Goal: Transaction & Acquisition: Subscribe to service/newsletter

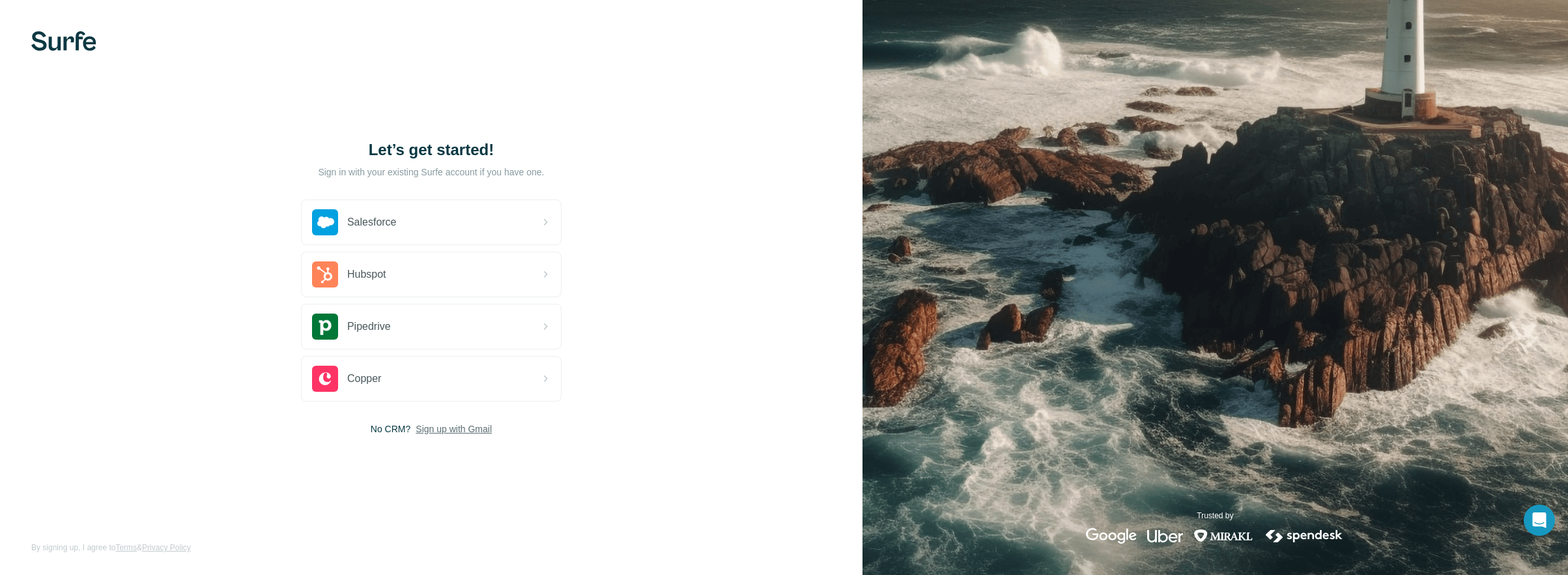
click at [445, 429] on span "Sign up with Gmail" at bounding box center [453, 429] width 77 height 13
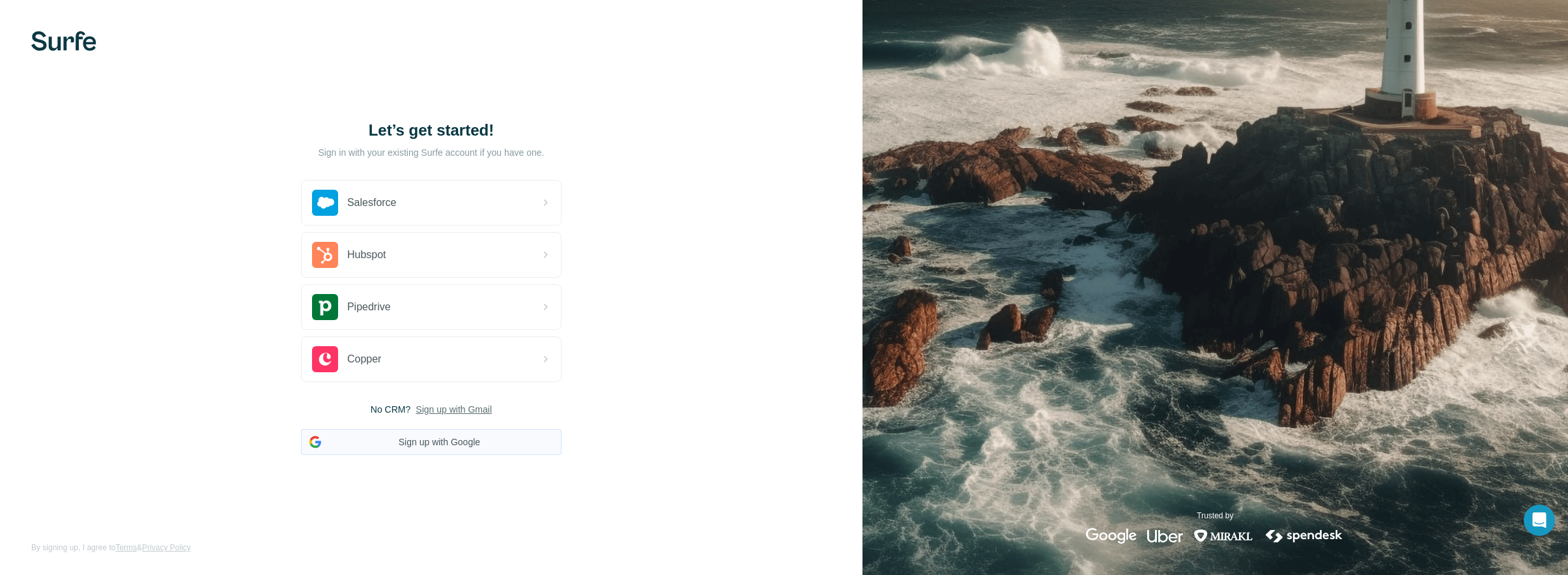
click at [436, 444] on button "Sign up with Google" at bounding box center [432, 442] width 261 height 26
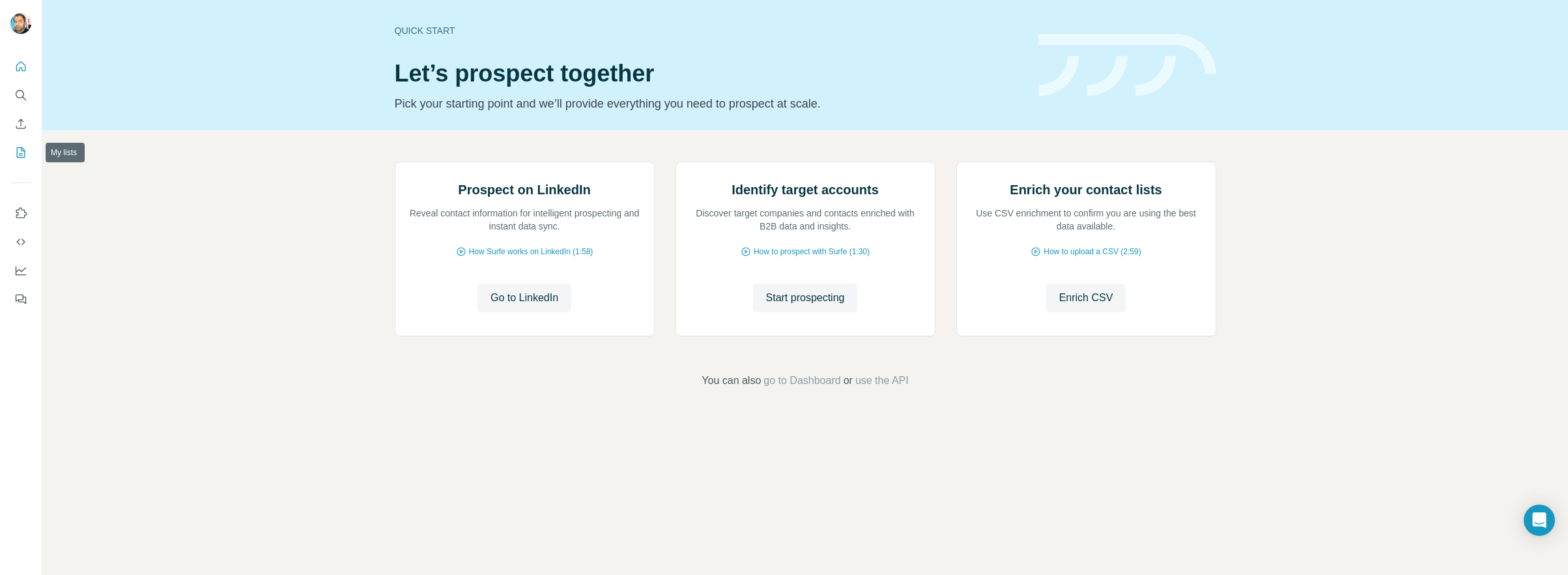
click at [22, 154] on icon "My lists" at bounding box center [20, 152] width 13 height 13
